Goal: Check status: Check status

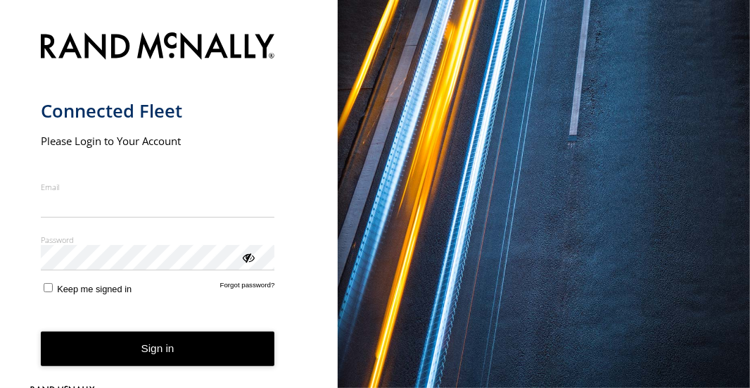
type input "**********"
click at [145, 351] on button "Sign in" at bounding box center [158, 348] width 234 height 34
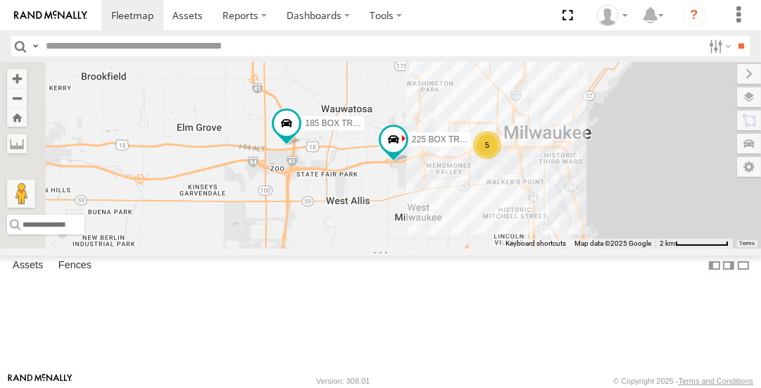
drag, startPoint x: 535, startPoint y: 208, endPoint x: 481, endPoint y: 156, distance: 74.7
click at [445, 122] on div "225 BOX TRUCK 215 BOX TRUCK 185 BOX TRUCK 5" at bounding box center [380, 155] width 761 height 186
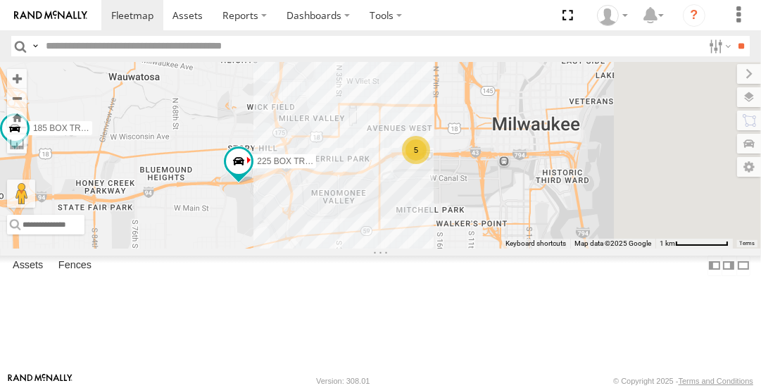
drag, startPoint x: 656, startPoint y: 221, endPoint x: 545, endPoint y: 296, distance: 133.7
click at [545, 248] on div "225 BOX TRUCK 215 BOX TRUCK 185 BOX TRUCK 5" at bounding box center [380, 155] width 761 height 186
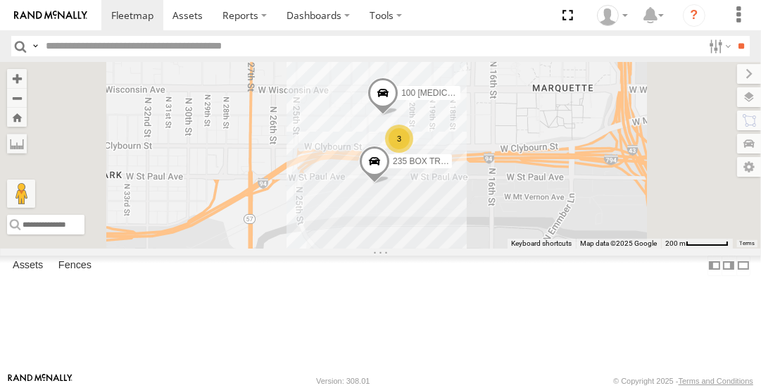
drag, startPoint x: 538, startPoint y: 227, endPoint x: 574, endPoint y: 313, distance: 93.7
click at [573, 248] on div "225 BOX TRUCK 215 BOX TRUCK 185 BOX TRUCK 3 100 [MEDICAL_DATA] CRANE 235 BOX TR…" at bounding box center [380, 155] width 761 height 186
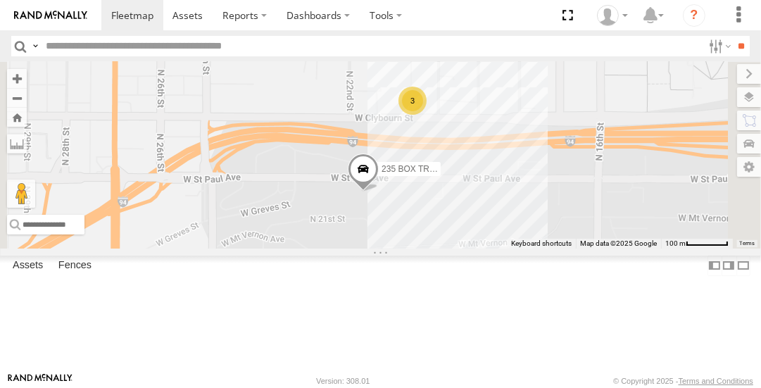
drag, startPoint x: 589, startPoint y: 272, endPoint x: 619, endPoint y: 345, distance: 79.6
click at [619, 248] on div "225 BOX TRUCK 215 BOX TRUCK 185 BOX TRUCK 100 [MEDICAL_DATA] CRANE 235 BOX TRUC…" at bounding box center [380, 155] width 761 height 186
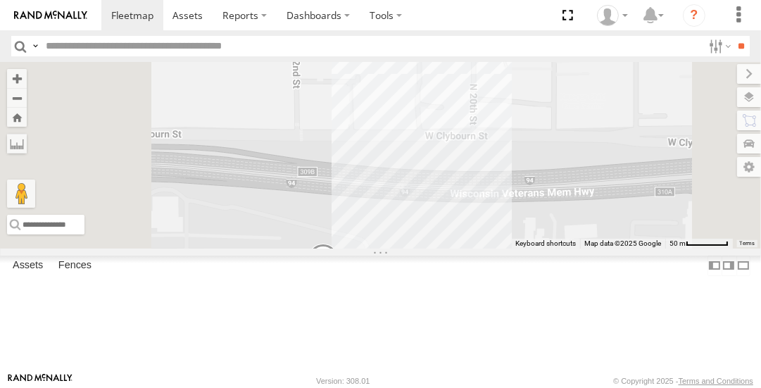
drag, startPoint x: 600, startPoint y: 233, endPoint x: 680, endPoint y: 421, distance: 204.3
click at [680, 387] on html at bounding box center [380, 194] width 761 height 388
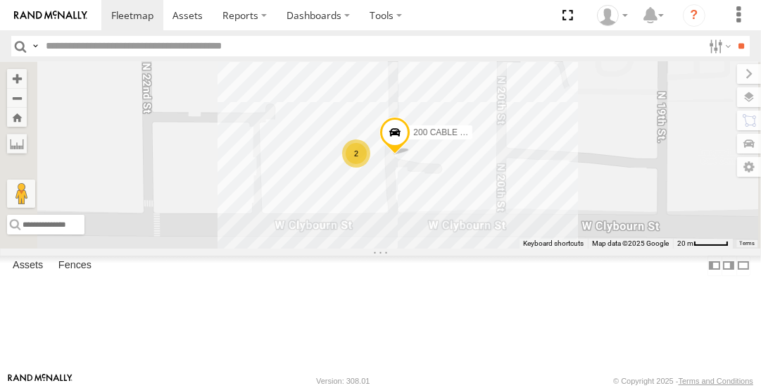
drag, startPoint x: 571, startPoint y: 187, endPoint x: 609, endPoint y: 349, distance: 166.2
click at [609, 248] on div "225 BOX TRUCK 215 BOX TRUCK 185 BOX TRUCK 100 [MEDICAL_DATA] CRANE 235 BOX TRUC…" at bounding box center [380, 155] width 761 height 186
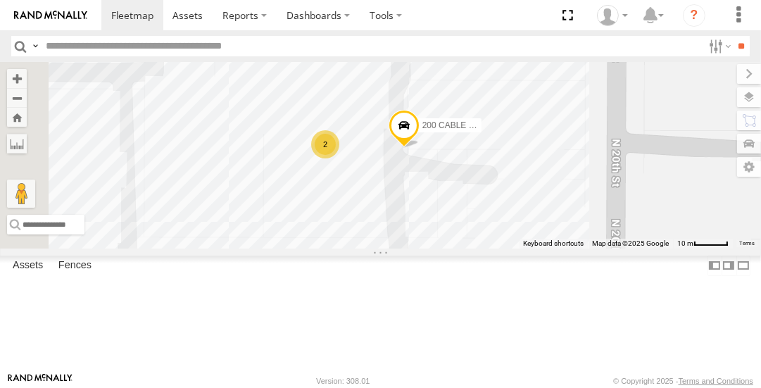
drag, startPoint x: 560, startPoint y: 241, endPoint x: 591, endPoint y: 311, distance: 76.9
click at [591, 248] on div "225 BOX TRUCK 215 BOX TRUCK 185 BOX TRUCK 100 [MEDICAL_DATA] CRANE 235 BOX TRUC…" at bounding box center [380, 155] width 761 height 186
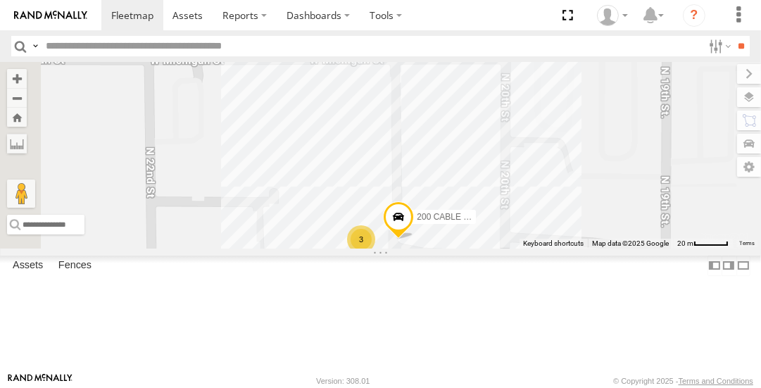
drag, startPoint x: 604, startPoint y: 162, endPoint x: 617, endPoint y: 227, distance: 66.1
click at [618, 227] on div "200 CABLE CRANE 3 100 [MEDICAL_DATA] CRANE" at bounding box center [380, 155] width 761 height 186
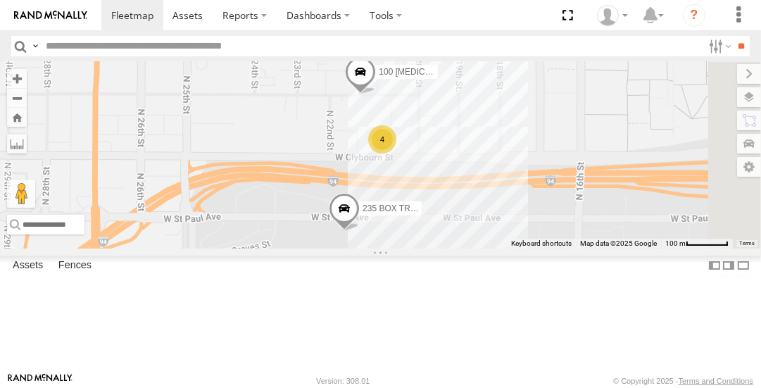
drag, startPoint x: 609, startPoint y: 321, endPoint x: 580, endPoint y: 278, distance: 51.7
click at [580, 248] on div "100 [MEDICAL_DATA] CRANE 4 235 BOX TRUCK" at bounding box center [380, 155] width 761 height 186
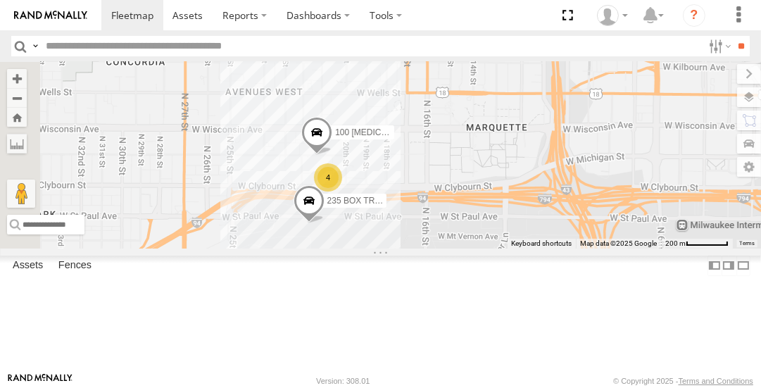
drag, startPoint x: 638, startPoint y: 310, endPoint x: 574, endPoint y: 308, distance: 63.3
click at [570, 248] on div "100 [MEDICAL_DATA] CRANE 235 BOX TRUCK 4" at bounding box center [380, 155] width 761 height 186
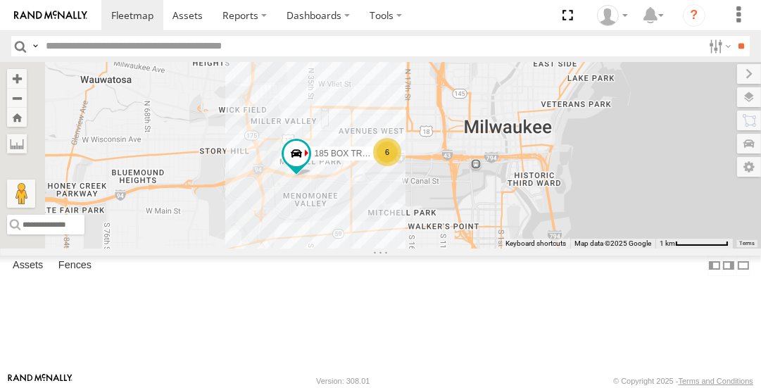
drag, startPoint x: 595, startPoint y: 338, endPoint x: 583, endPoint y: 257, distance: 81.8
click at [583, 248] on div "185 BOX TRUCK 6" at bounding box center [380, 155] width 761 height 186
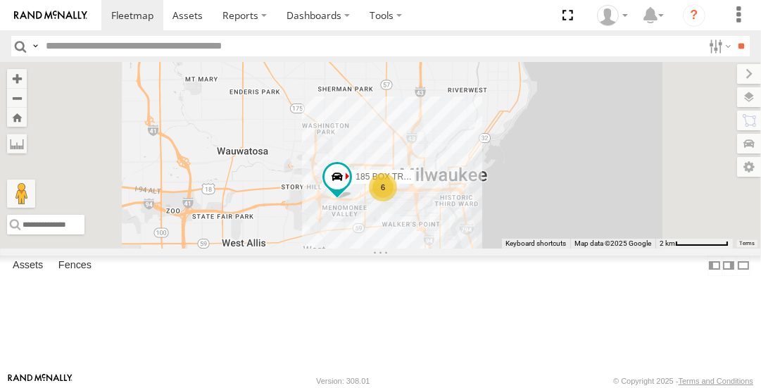
drag, startPoint x: 585, startPoint y: 293, endPoint x: 549, endPoint y: 309, distance: 40.0
click at [549, 248] on div "185 BOX TRUCK 6" at bounding box center [380, 155] width 761 height 186
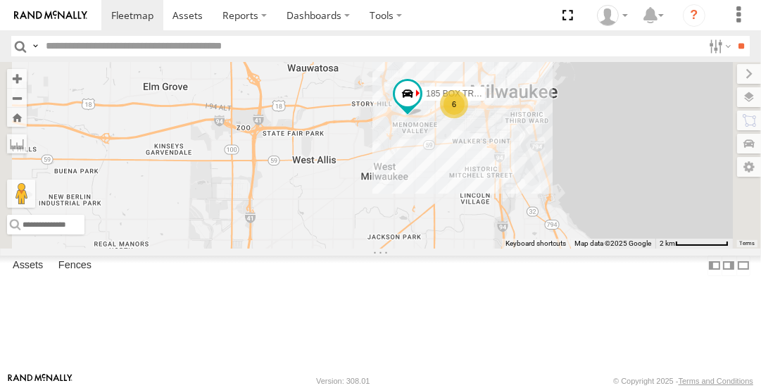
drag, startPoint x: 511, startPoint y: 342, endPoint x: 581, endPoint y: 260, distance: 108.3
click at [581, 248] on div "185 BOX TRUCK 6" at bounding box center [380, 155] width 761 height 186
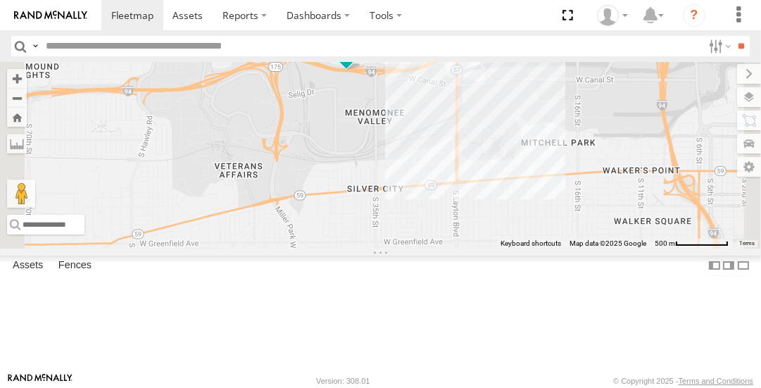
drag, startPoint x: 592, startPoint y: 160, endPoint x: 581, endPoint y: 220, distance: 61.7
click at [581, 220] on div "185 BOX TRUCK" at bounding box center [380, 155] width 761 height 186
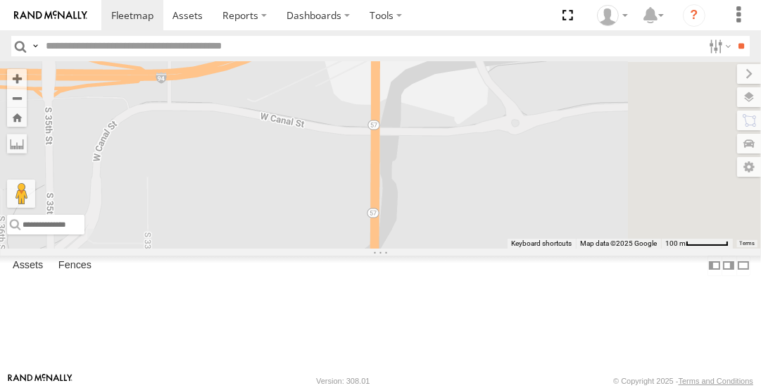
drag, startPoint x: 517, startPoint y: 122, endPoint x: 163, endPoint y: 421, distance: 462.9
click at [163, 387] on html at bounding box center [380, 194] width 761 height 388
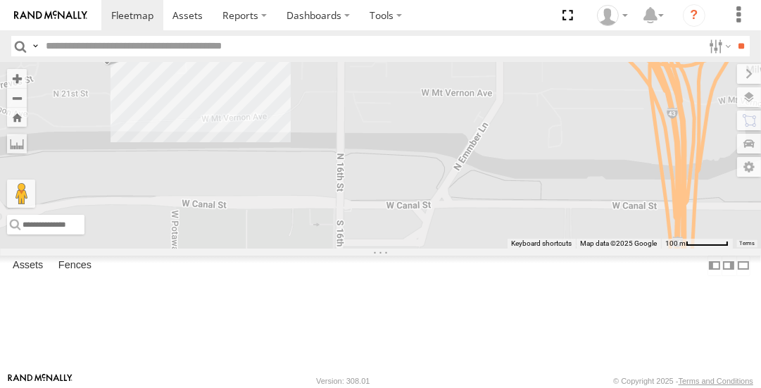
drag, startPoint x: 657, startPoint y: 172, endPoint x: 134, endPoint y: 274, distance: 532.7
click at [134, 274] on main "To navigate the map with touch gestures double-tap and hold your finger on the …" at bounding box center [380, 217] width 761 height 310
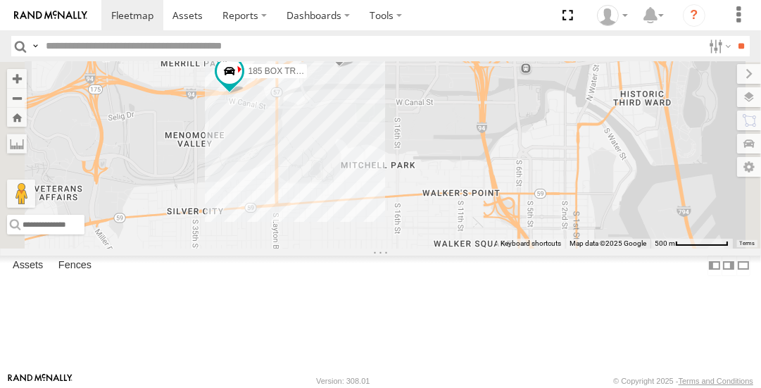
drag, startPoint x: 495, startPoint y: 239, endPoint x: 602, endPoint y: 212, distance: 110.4
click at [602, 212] on div "185 BOX TRUCK 5 235 BOX TRUCK" at bounding box center [380, 155] width 761 height 186
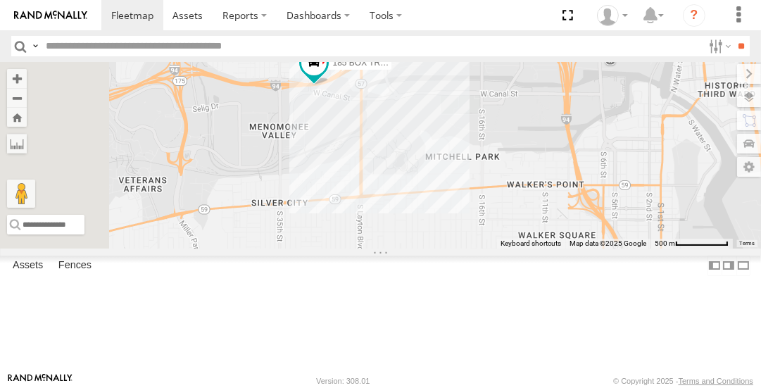
drag, startPoint x: 464, startPoint y: 188, endPoint x: 528, endPoint y: 185, distance: 64.1
click at [550, 179] on div "185 BOX TRUCK 5 235 BOX TRUCK" at bounding box center [380, 155] width 761 height 186
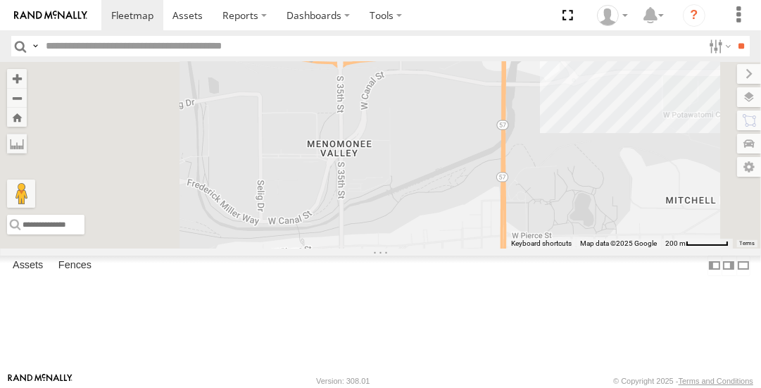
drag, startPoint x: 452, startPoint y: 179, endPoint x: 557, endPoint y: 221, distance: 113.7
click at [559, 220] on div "185 BOX TRUCK 235 BOX TRUCK" at bounding box center [380, 155] width 761 height 186
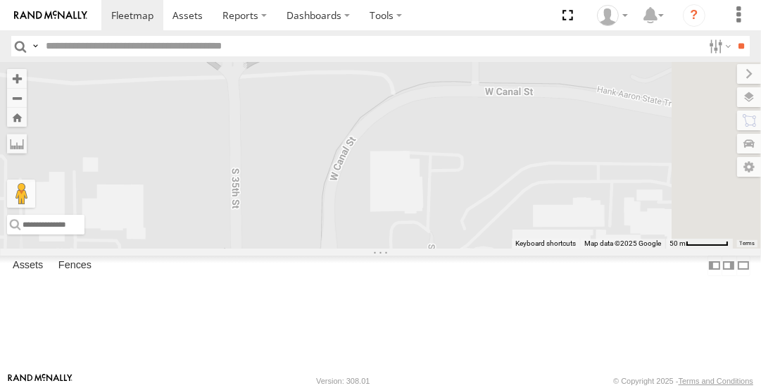
drag, startPoint x: 454, startPoint y: 147, endPoint x: 355, endPoint y: 379, distance: 252.2
click at [355, 379] on body at bounding box center [380, 194] width 761 height 388
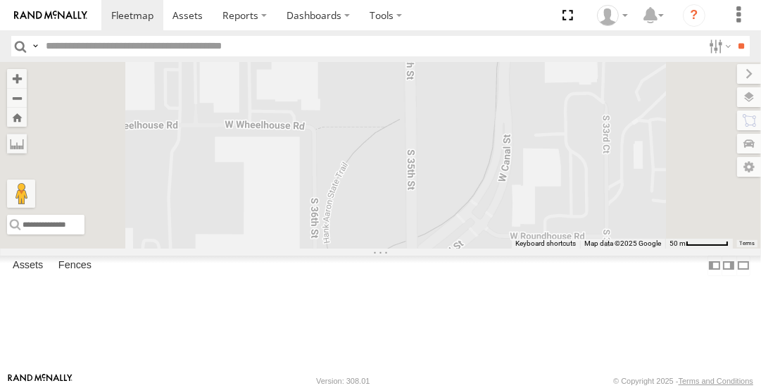
drag, startPoint x: 429, startPoint y: 213, endPoint x: 468, endPoint y: 233, distance: 43.8
click at [469, 227] on div "185 BOX TRUCK 235 BOX TRUCK" at bounding box center [380, 155] width 761 height 186
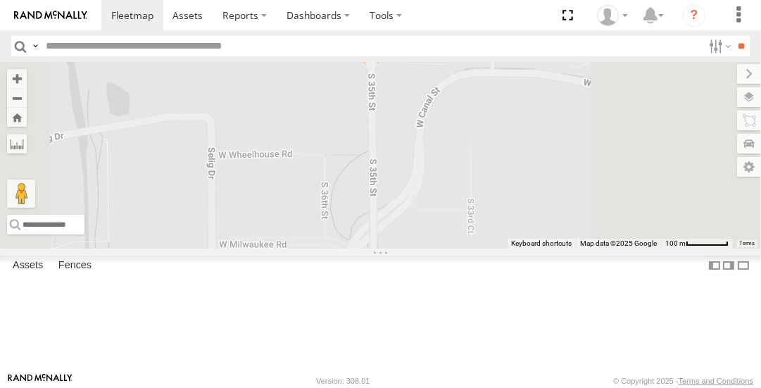
drag, startPoint x: 475, startPoint y: 182, endPoint x: 470, endPoint y: 201, distance: 20.3
click at [470, 201] on div at bounding box center [380, 155] width 761 height 186
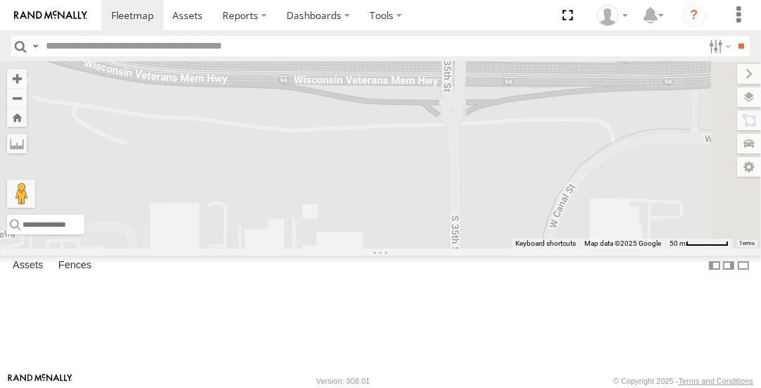
drag, startPoint x: 566, startPoint y: 165, endPoint x: 552, endPoint y: 303, distance: 138.6
click at [578, 248] on div at bounding box center [380, 155] width 761 height 186
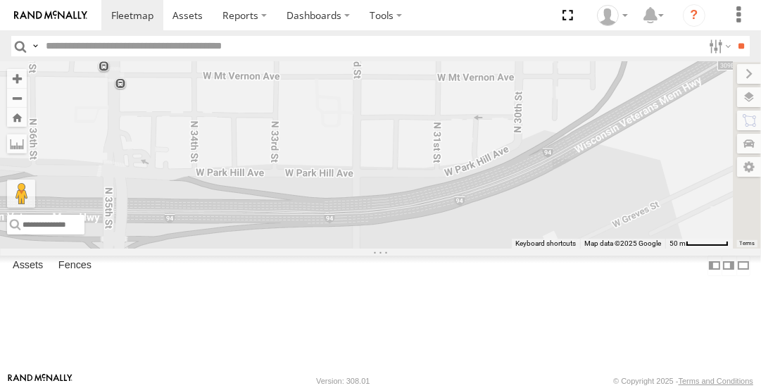
drag, startPoint x: 716, startPoint y: 196, endPoint x: 416, endPoint y: 326, distance: 326.5
click at [379, 248] on div at bounding box center [380, 155] width 761 height 186
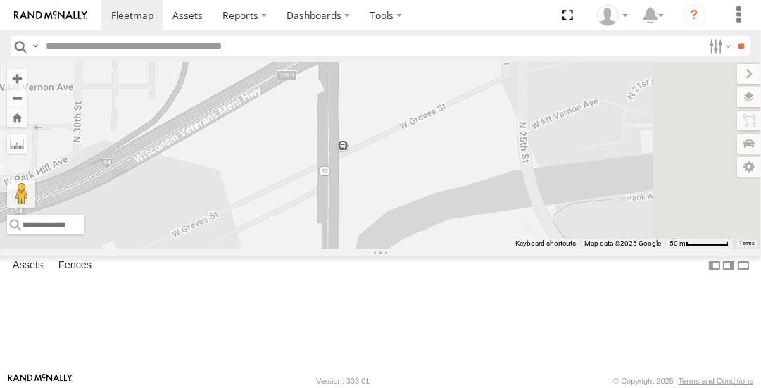
drag, startPoint x: 747, startPoint y: 235, endPoint x: 305, endPoint y: 246, distance: 442.7
click at [305, 246] on main "To navigate the map with touch gestures double-tap and hold your finger on the …" at bounding box center [380, 217] width 761 height 310
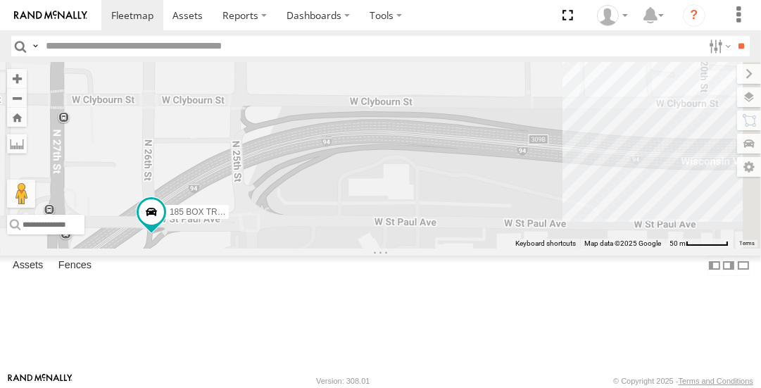
drag, startPoint x: 617, startPoint y: 124, endPoint x: 357, endPoint y: 343, distance: 340.6
click at [350, 350] on main "To navigate the map with touch gestures double-tap and hold your finger on the …" at bounding box center [380, 217] width 761 height 310
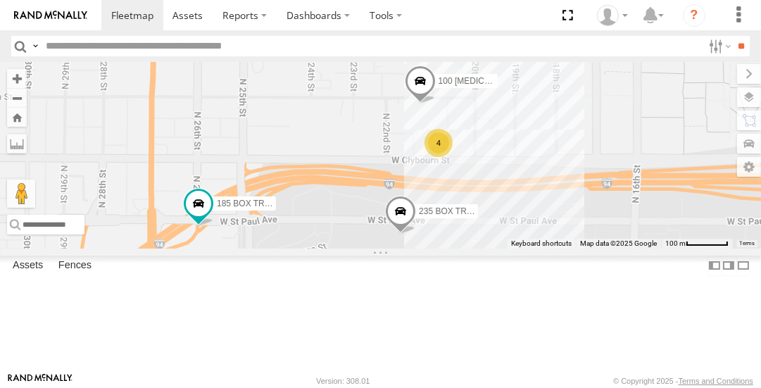
drag, startPoint x: 698, startPoint y: 275, endPoint x: 556, endPoint y: 292, distance: 143.1
click at [556, 248] on div "185 BOX TRUCK 100 [MEDICAL_DATA] CRANE 235 BOX TRUCK 4" at bounding box center [380, 155] width 761 height 186
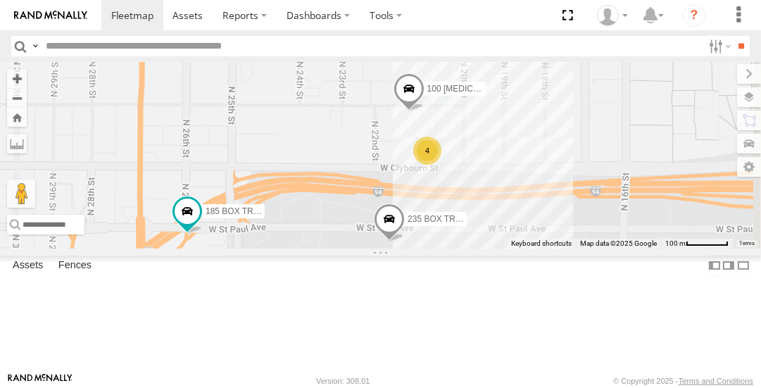
drag, startPoint x: 505, startPoint y: 213, endPoint x: 517, endPoint y: 220, distance: 13.9
click at [513, 219] on div "185 BOX TRUCK 100 [MEDICAL_DATA] CRANE 235 BOX TRUCK 4" at bounding box center [380, 155] width 761 height 186
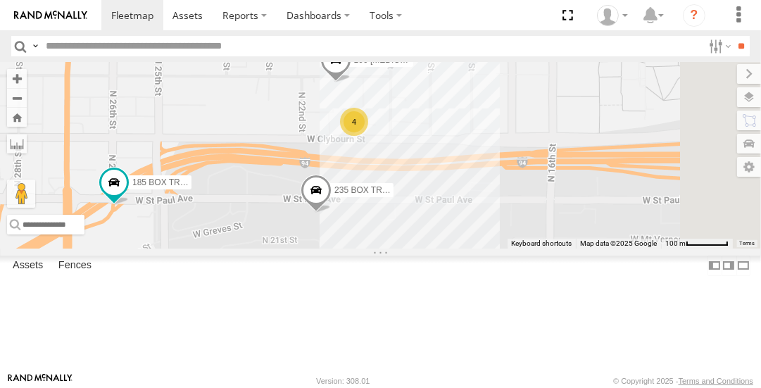
drag, startPoint x: 607, startPoint y: 241, endPoint x: 523, endPoint y: 201, distance: 93.5
click at [516, 195] on div "185 BOX TRUCK 100 [MEDICAL_DATA] CRANE 235 BOX TRUCK 4" at bounding box center [380, 155] width 761 height 186
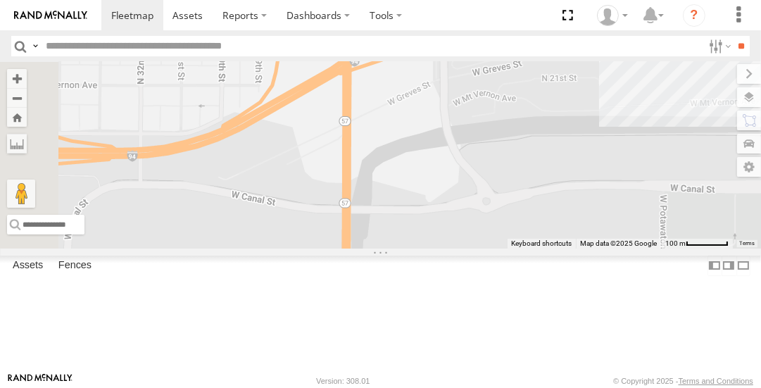
drag, startPoint x: 406, startPoint y: 229, endPoint x: 642, endPoint y: 153, distance: 248.6
click at [693, 84] on div "185 BOX TRUCK 100 [MEDICAL_DATA] CRANE 235 BOX TRUCK 4" at bounding box center [380, 155] width 761 height 186
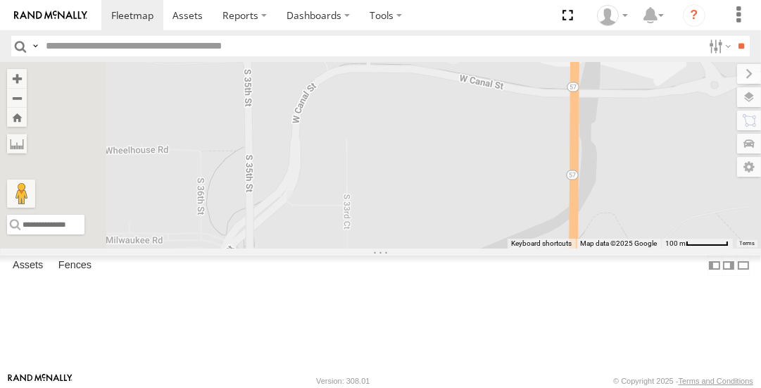
drag, startPoint x: 429, startPoint y: 229, endPoint x: 597, endPoint y: 156, distance: 183.4
click at [638, 114] on div "185 BOX TRUCK 100 [MEDICAL_DATA] CRANE 235 BOX TRUCK 4" at bounding box center [380, 155] width 761 height 186
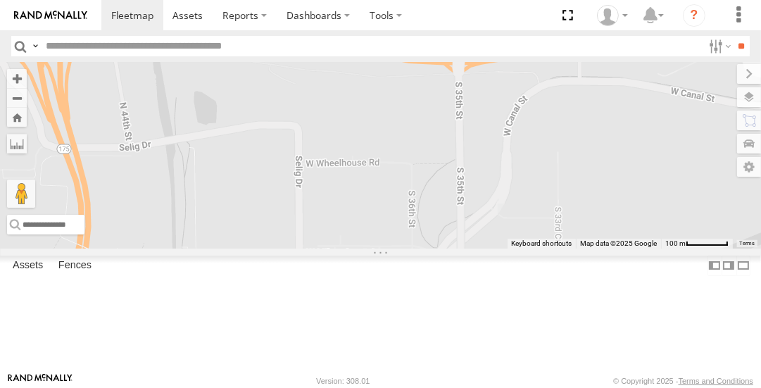
drag, startPoint x: 531, startPoint y: 187, endPoint x: 617, endPoint y: 186, distance: 86.6
click at [618, 185] on div "185 BOX TRUCK 100 [MEDICAL_DATA] CRANE 235 BOX TRUCK 4" at bounding box center [380, 155] width 761 height 186
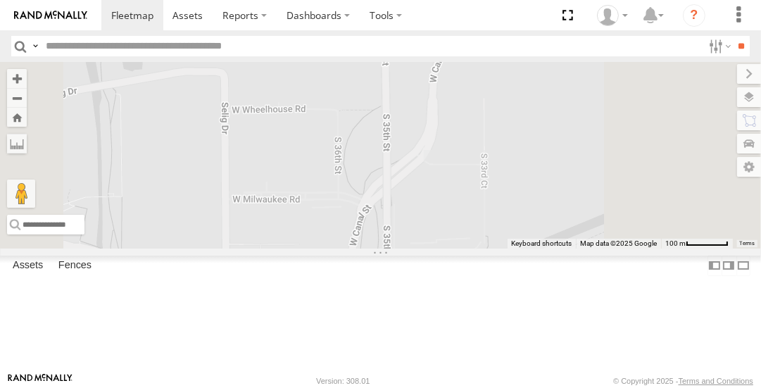
drag, startPoint x: 564, startPoint y: 188, endPoint x: 476, endPoint y: 242, distance: 103.3
click at [476, 242] on div "185 BOX TRUCK 100 [MEDICAL_DATA] CRANE 235 BOX TRUCK" at bounding box center [380, 155] width 761 height 186
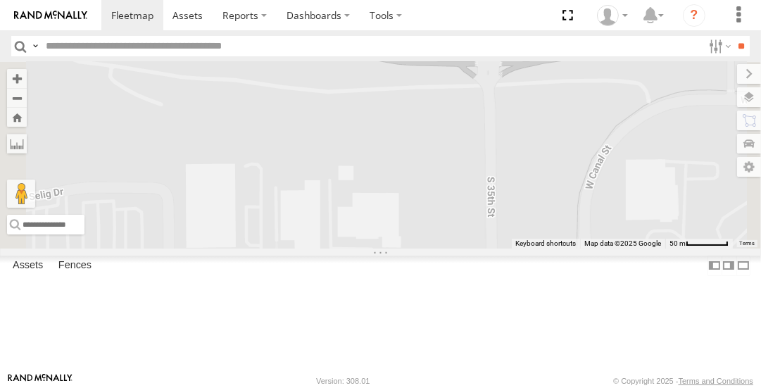
drag, startPoint x: 469, startPoint y: 213, endPoint x: 490, endPoint y: 418, distance: 206.6
click at [490, 387] on html at bounding box center [380, 194] width 761 height 388
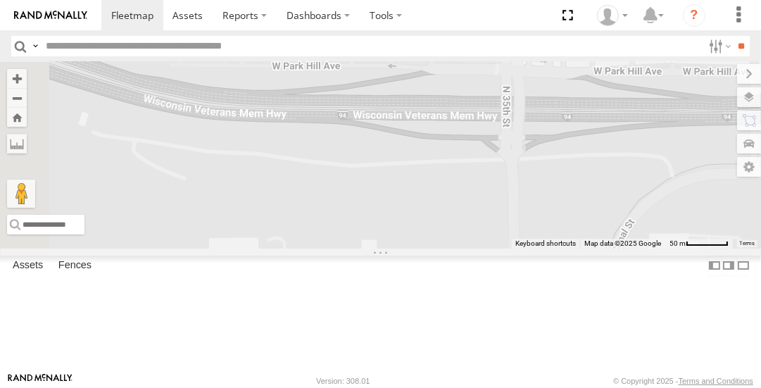
drag, startPoint x: 565, startPoint y: 227, endPoint x: 591, endPoint y: 289, distance: 67.8
click at [591, 248] on div "185 BOX TRUCK 100 [MEDICAL_DATA] CRANE 235 BOX TRUCK" at bounding box center [380, 155] width 761 height 186
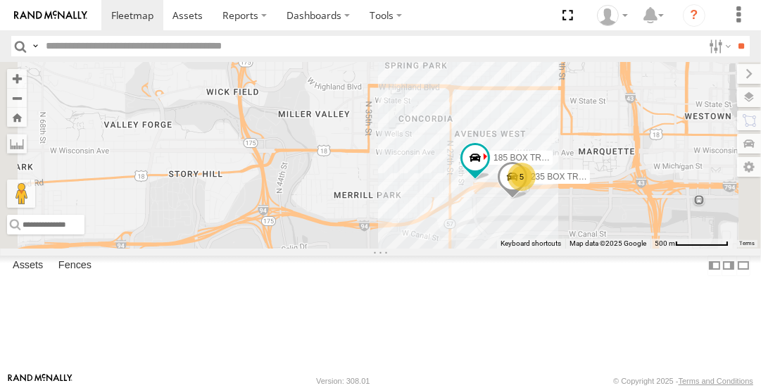
drag, startPoint x: 513, startPoint y: 110, endPoint x: 509, endPoint y: 186, distance: 75.4
click at [509, 185] on div "185 BOX TRUCK 5 235 BOX TRUCK" at bounding box center [380, 155] width 761 height 186
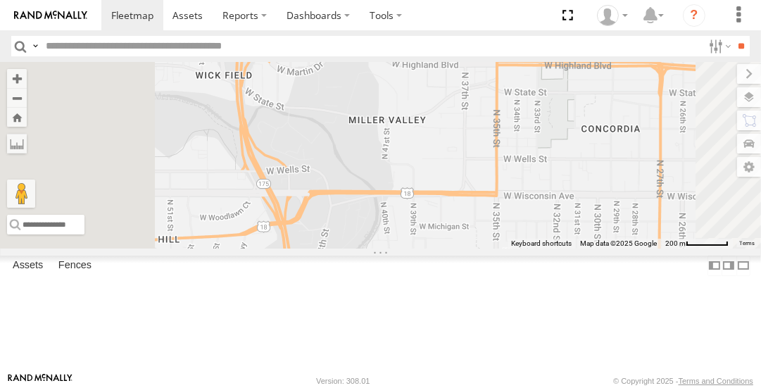
drag, startPoint x: 480, startPoint y: 142, endPoint x: 539, endPoint y: 145, distance: 59.2
click at [538, 146] on div "185 BOX TRUCK 235 BOX TRUCK" at bounding box center [380, 155] width 761 height 186
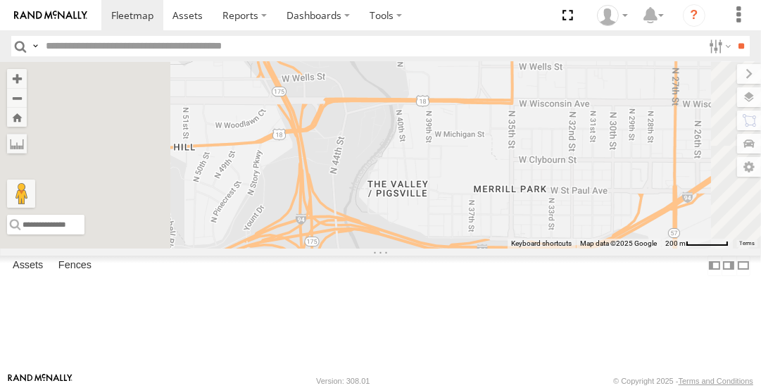
drag, startPoint x: 510, startPoint y: 306, endPoint x: 522, endPoint y: 227, distance: 79.7
click at [522, 227] on div "185 BOX TRUCK 235 BOX TRUCK" at bounding box center [380, 155] width 761 height 186
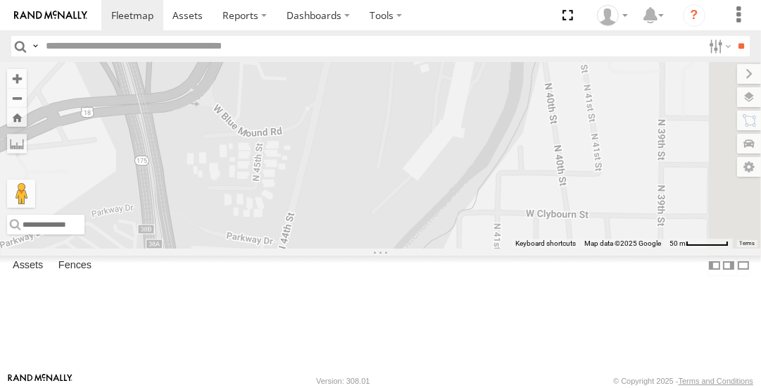
drag, startPoint x: 547, startPoint y: 103, endPoint x: 507, endPoint y: 300, distance: 201.1
click at [507, 248] on div "185 BOX TRUCK 235 BOX TRUCK" at bounding box center [380, 155] width 761 height 186
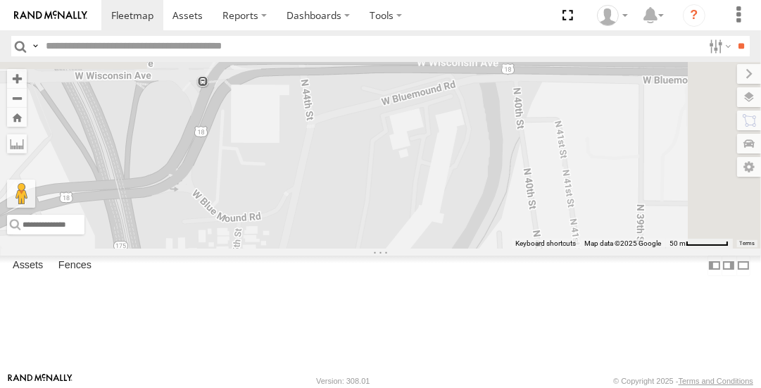
drag, startPoint x: 518, startPoint y: 132, endPoint x: 497, endPoint y: 221, distance: 91.0
click at [497, 226] on div "185 BOX TRUCK 235 BOX TRUCK" at bounding box center [380, 155] width 761 height 186
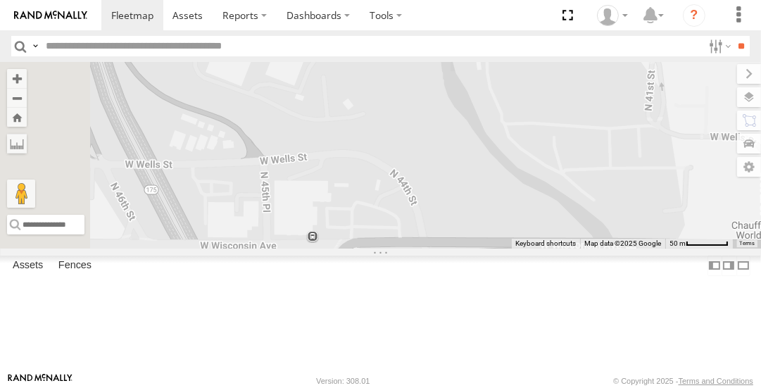
drag, startPoint x: 509, startPoint y: 254, endPoint x: 620, endPoint y: 419, distance: 199.3
click at [620, 387] on html at bounding box center [380, 194] width 761 height 388
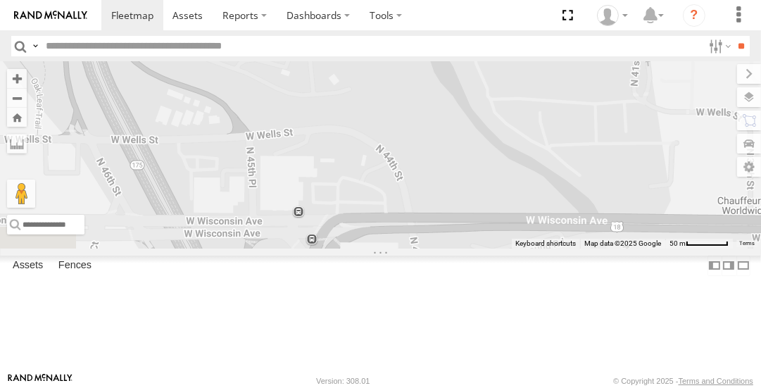
drag, startPoint x: 487, startPoint y: 134, endPoint x: 469, endPoint y: 108, distance: 31.8
click at [467, 103] on div "185 BOX TRUCK 235 BOX TRUCK" at bounding box center [380, 155] width 761 height 186
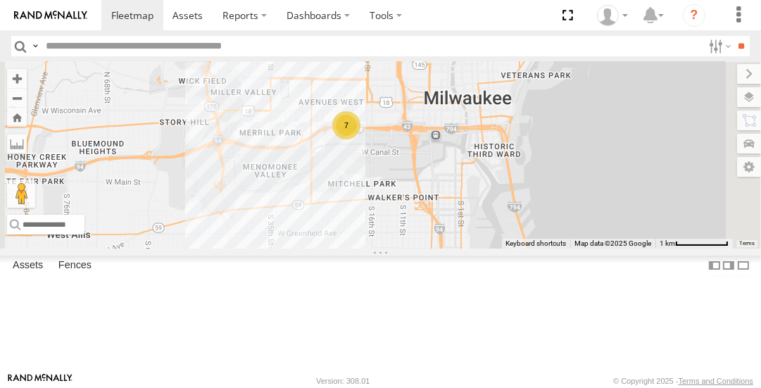
drag, startPoint x: 592, startPoint y: 275, endPoint x: 486, endPoint y: 254, distance: 108.3
click at [485, 248] on div "7" at bounding box center [380, 155] width 761 height 186
